Goal: Transaction & Acquisition: Purchase product/service

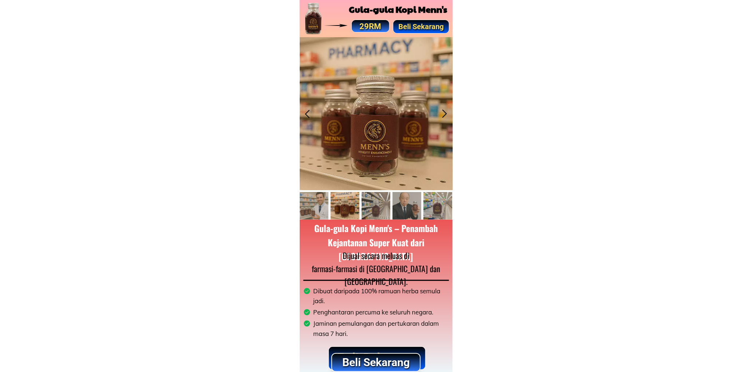
click at [375, 357] on p "Beli Sekarang" at bounding box center [375, 361] width 87 height 17
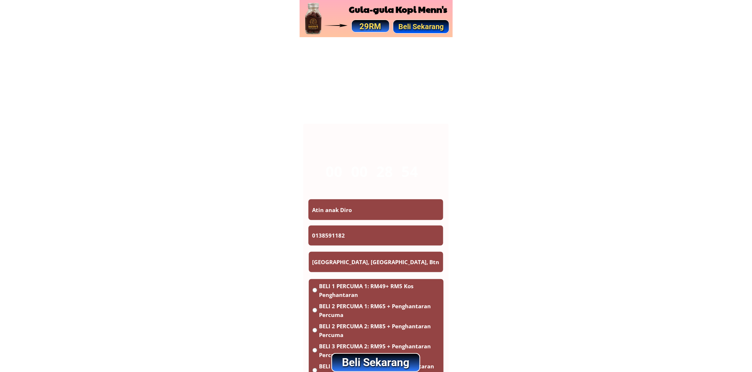
scroll to position [4263, 0]
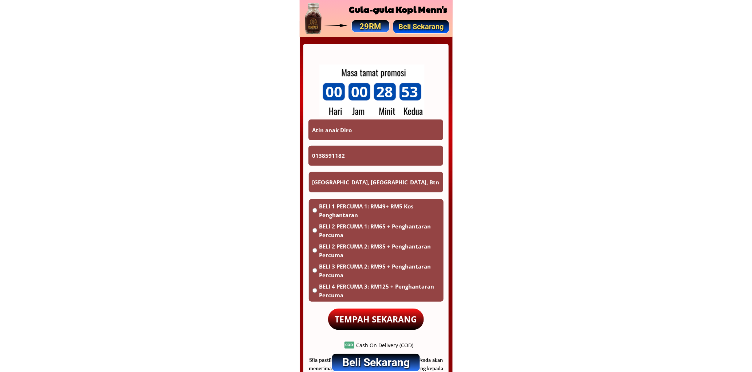
click at [385, 133] on input "Atin anak Diro" at bounding box center [375, 129] width 131 height 20
paste input "Beingmating"
type input "Beingmating"
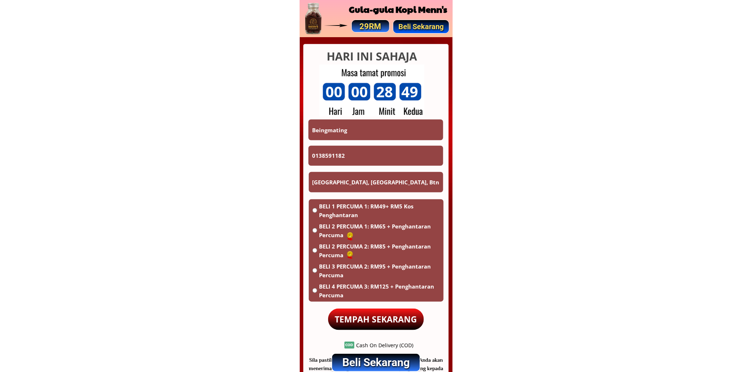
click at [357, 152] on input "0138591182" at bounding box center [375, 156] width 131 height 20
paste input "07655247"
type input "0107655247"
click at [355, 177] on input "Kampung Krusen, Kranji, Btn. 13,Jln. Serian Mongkos, Bahagian Serian, Sarawak M…" at bounding box center [375, 182] width 131 height 20
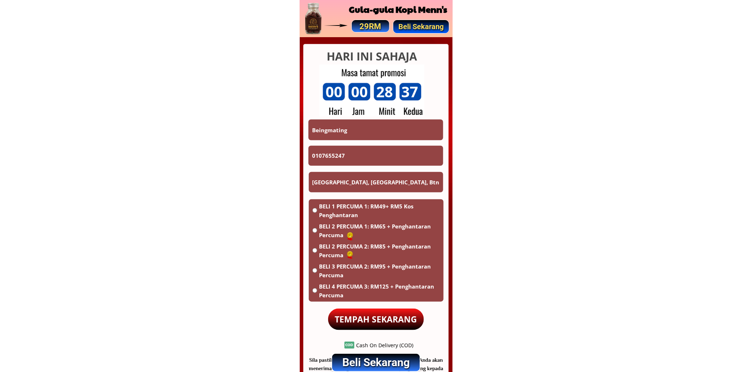
click at [355, 177] on input "Kampung Krusen, Kranji, Btn. 13,Jln. Serian Mongkos, Bahagian Serian, Sarawak M…" at bounding box center [375, 182] width 131 height 20
paste input "ong.keramat.9017.07"
type input "Kampong.keramat.9017.07"
drag, startPoint x: 343, startPoint y: 207, endPoint x: 357, endPoint y: 226, distance: 23.1
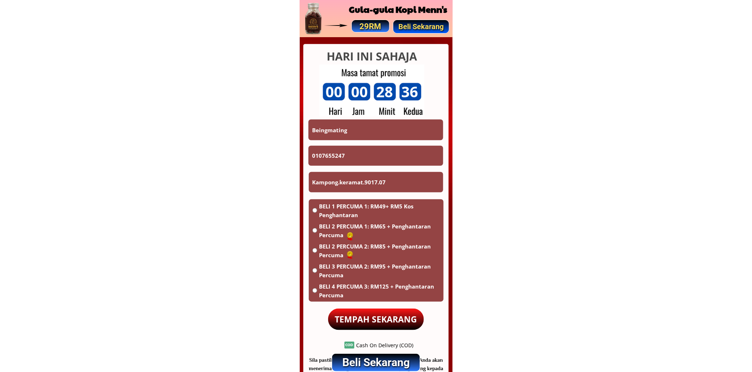
click at [343, 207] on span "BELI 1 PERCUMA 1: RM49+ RM5 Kos Penghantaran" at bounding box center [379, 210] width 121 height 17
radio input "true"
click at [368, 303] on div "BELI 1 PERCUMA 1: RM49+ RM5 Kos Penghantaran BELI 2 PERCUMA 1: RM65 + Penghanta…" at bounding box center [376, 251] width 135 height 105
click at [369, 313] on p "TEMPAH SEKARANG" at bounding box center [376, 318] width 96 height 21
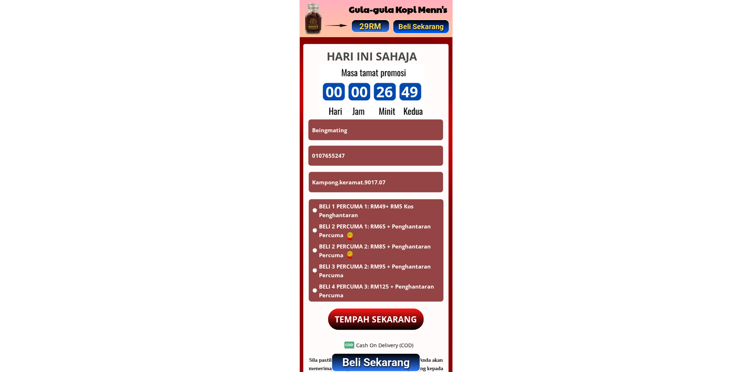
click at [365, 131] on input "Beingmating" at bounding box center [375, 129] width 131 height 20
type input "A"
type input "Á"
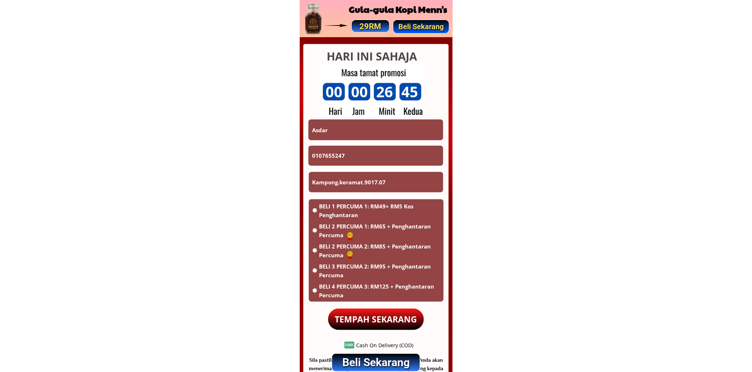
type input "Asdar"
click at [355, 147] on input "0107655247" at bounding box center [375, 156] width 131 height 20
click at [354, 149] on input "0107655247" at bounding box center [375, 156] width 131 height 20
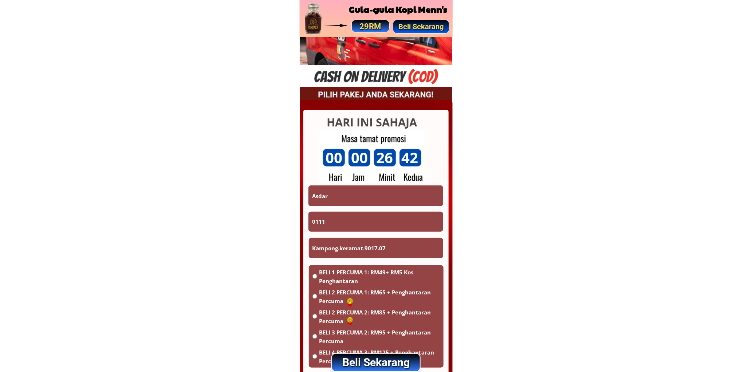
scroll to position [4195, 0]
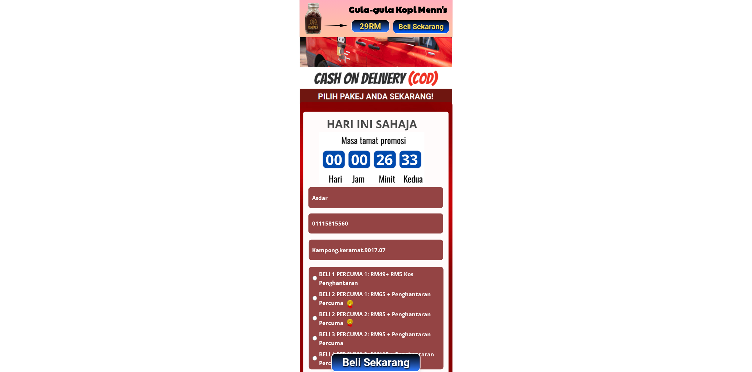
type input "01115815560"
drag, startPoint x: 349, startPoint y: 260, endPoint x: 351, endPoint y: 256, distance: 4.4
click at [349, 260] on div "Kampong.keramat.9017.07" at bounding box center [375, 249] width 135 height 21
click at [353, 252] on input "Kampong.keramat.9017.07" at bounding box center [375, 249] width 131 height 20
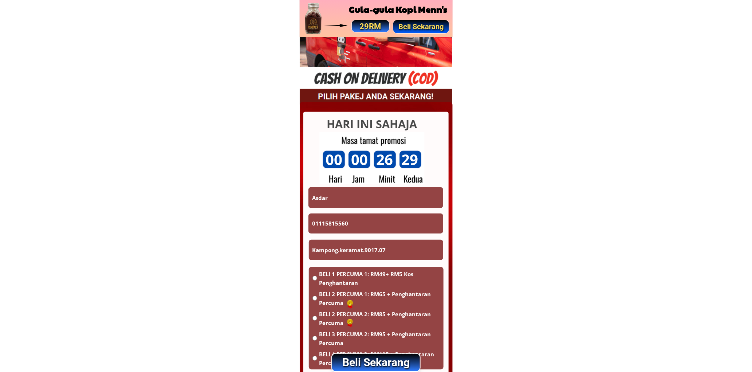
click at [353, 252] on input "Kampong.keramat.9017.07" at bounding box center [375, 249] width 131 height 20
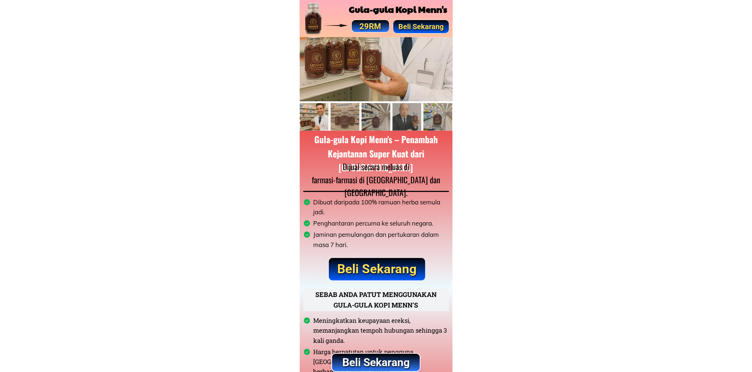
scroll to position [0, 0]
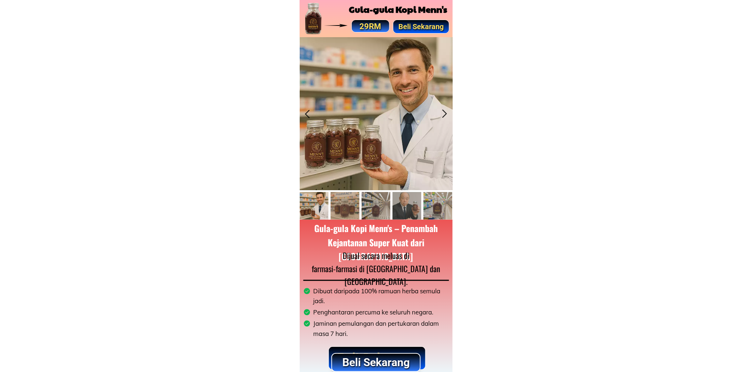
click at [391, 361] on p "Beli Sekarang" at bounding box center [376, 361] width 96 height 19
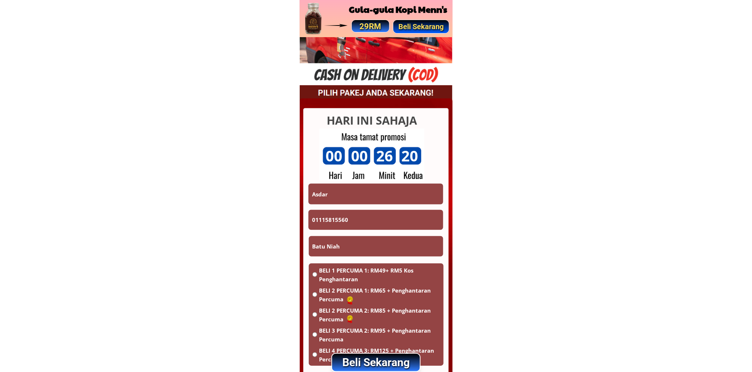
scroll to position [4263, 0]
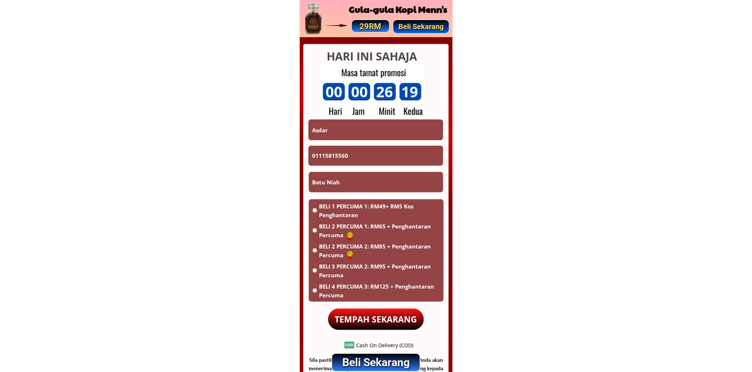
click at [368, 184] on input "Batu Niah" at bounding box center [375, 182] width 131 height 20
type input "Batu Niah [GEOGRAPHIC_DATA]"
click at [360, 133] on input "Asdar" at bounding box center [375, 129] width 131 height 20
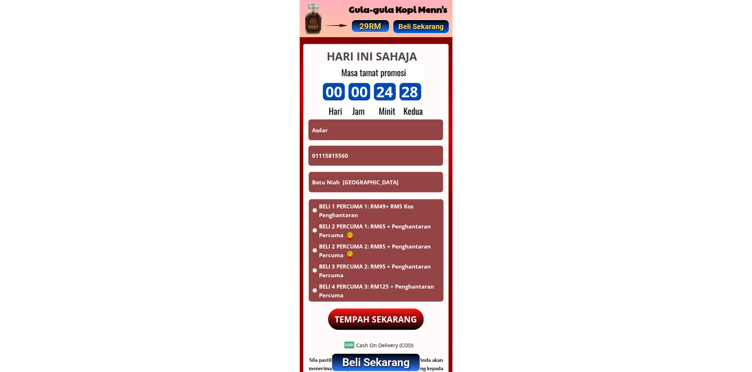
paste input "[PERSON_NAME]"
type input "[PERSON_NAME]"
click at [361, 150] on input "01115815560" at bounding box center [375, 156] width 131 height 20
paste input "60175196723"
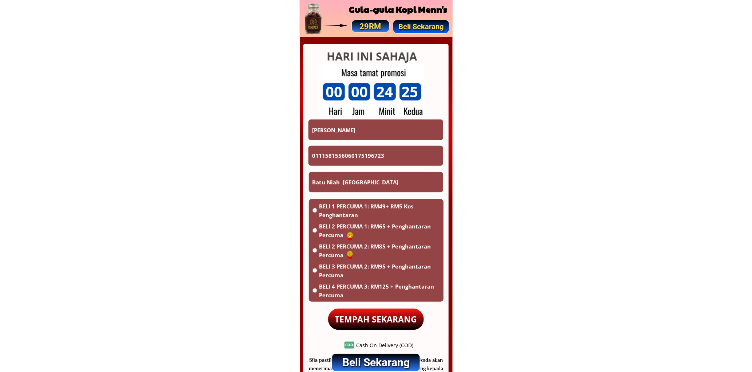
click at [384, 157] on input "0111581556060175196723" at bounding box center [375, 156] width 131 height 20
paste input "tel"
click at [384, 157] on input "0111581556060175196723" at bounding box center [375, 156] width 131 height 20
type input "60175196723"
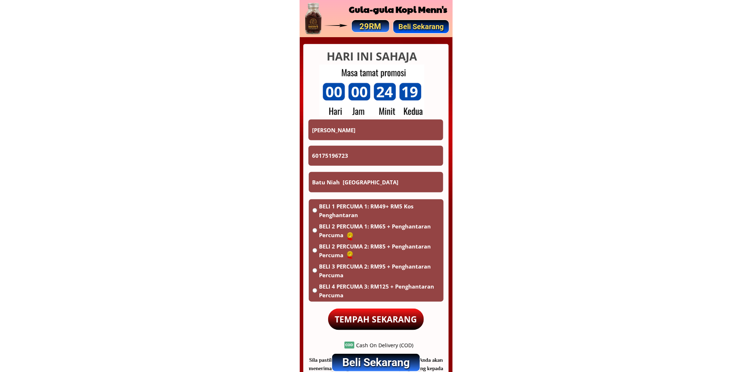
click at [364, 161] on input "60175196723" at bounding box center [375, 156] width 131 height 20
click at [378, 184] on input "Batu Niah [GEOGRAPHIC_DATA]" at bounding box center [375, 182] width 131 height 20
paste input "[GEOGRAPHIC_DATA], 14, [GEOGRAPHIC_DATA]"
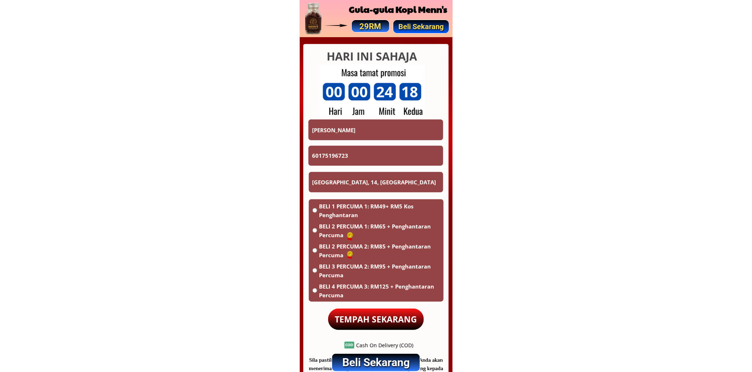
type input "[GEOGRAPHIC_DATA], 14, [GEOGRAPHIC_DATA]"
click at [344, 211] on span "BELI 1 PERCUMA 1: RM49+ RM5 Kos Penghantaran" at bounding box center [379, 210] width 121 height 17
radio input "true"
click at [381, 324] on p "TEMPAH SEKARANG" at bounding box center [376, 318] width 96 height 21
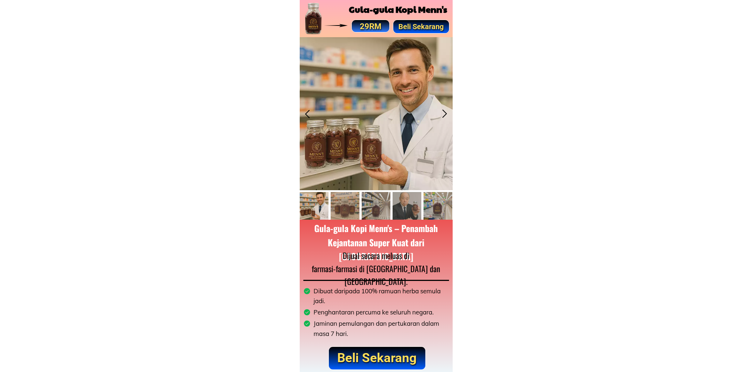
scroll to position [4263, 0]
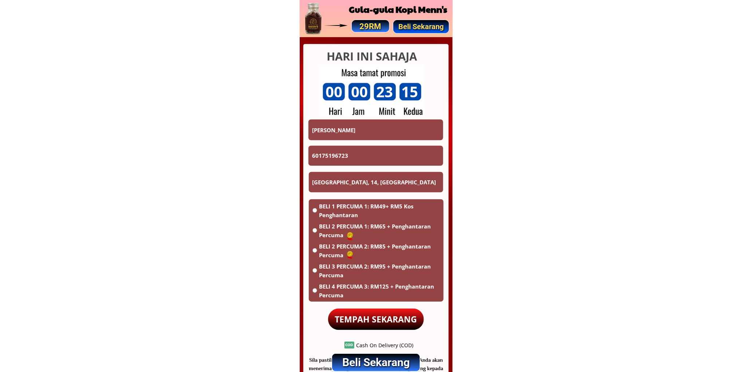
click at [365, 128] on input "[PERSON_NAME]" at bounding box center [375, 129] width 131 height 20
paste input "Kasim"
type input "Kasim"
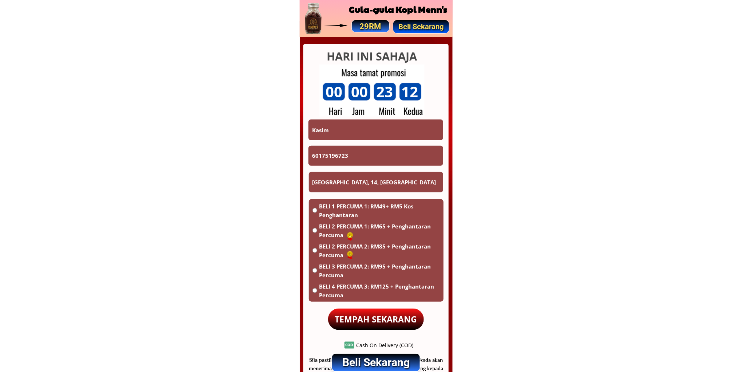
click at [364, 143] on form "TEMPAH SEKARANG Kasim 60175196723 Kuala Lumpur, 14, Malaysia BELI 1 PERCUMA 1: …" at bounding box center [375, 224] width 135 height 211
click at [367, 151] on input "60175196723" at bounding box center [375, 156] width 131 height 20
click at [368, 151] on input "60175196723" at bounding box center [375, 156] width 131 height 20
paste input "0146693466"
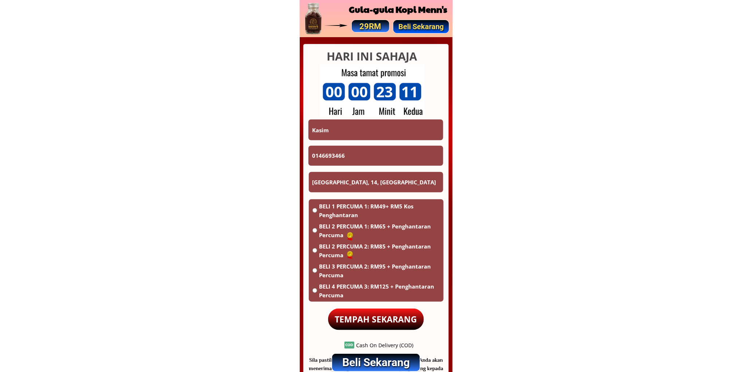
scroll to position [3922, 0]
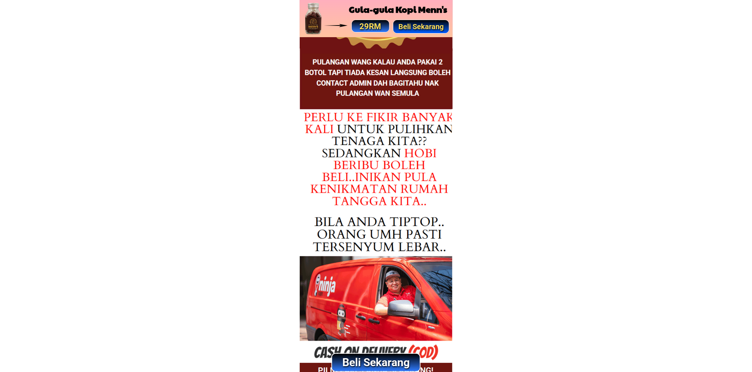
type input "0146693466"
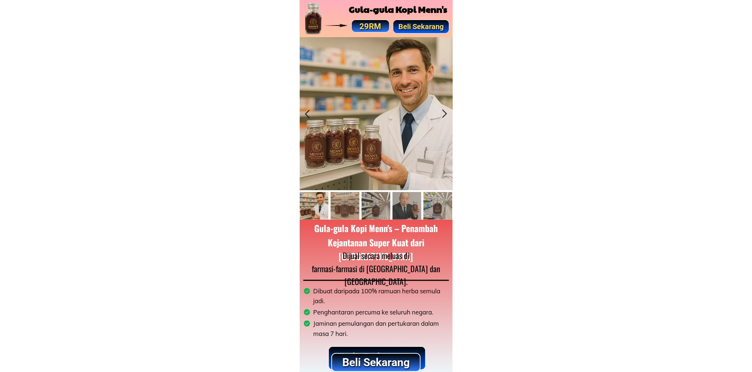
click at [389, 358] on p "Beli Sekarang" at bounding box center [376, 362] width 88 height 18
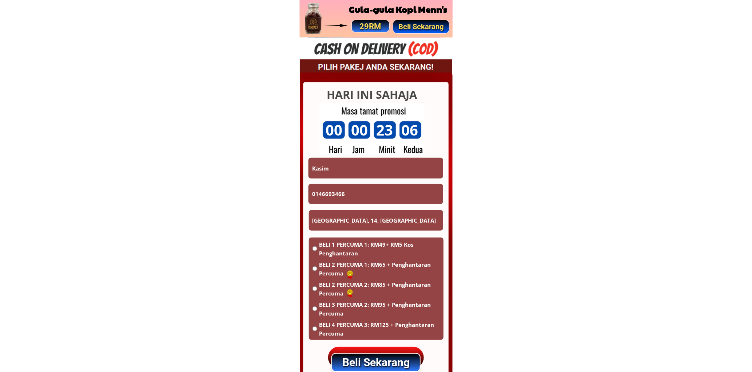
scroll to position [4263, 0]
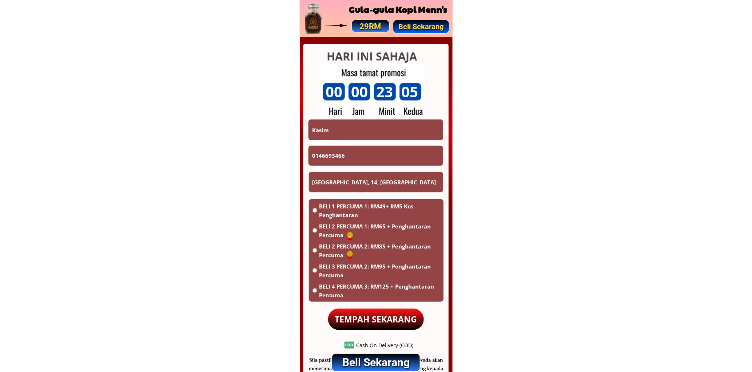
click at [349, 207] on span "BELI 1 PERCUMA 1: RM49+ RM5 Kos Penghantaran" at bounding box center [379, 210] width 121 height 17
radio input "true"
click at [374, 317] on p "TEMPAH SEKARANG" at bounding box center [376, 318] width 96 height 21
